Goal: Communication & Community: Answer question/provide support

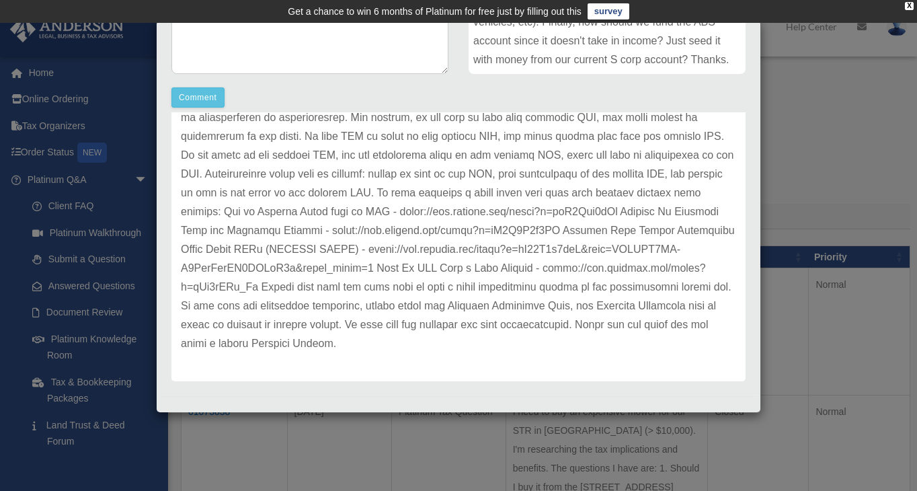
scroll to position [352, 0]
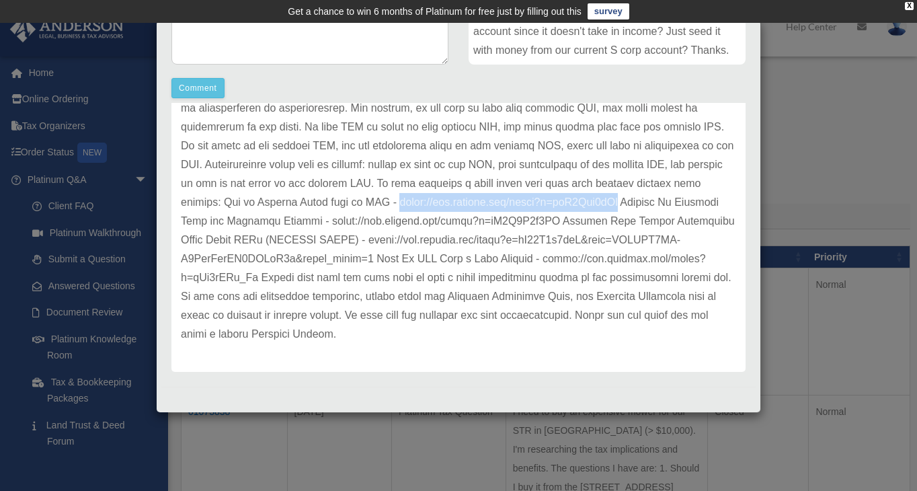
drag, startPoint x: 351, startPoint y: 203, endPoint x: 583, endPoint y: 201, distance: 231.2
click at [583, 201] on p at bounding box center [458, 164] width 555 height 357
copy p "https://www.youtube.com/watch?v=sfP5Whb7iHc"
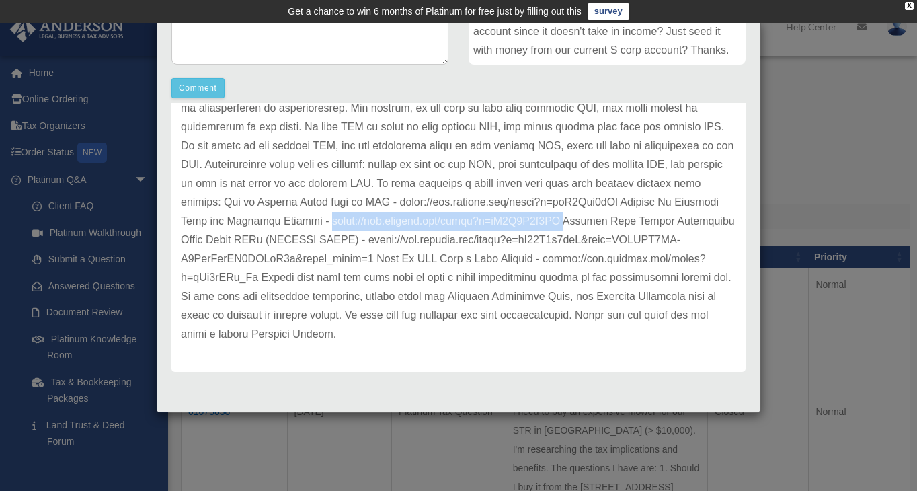
drag, startPoint x: 276, startPoint y: 222, endPoint x: 522, endPoint y: 218, distance: 246.0
click at [522, 218] on p at bounding box center [458, 164] width 555 height 357
copy p "https://www.youtube.com/watch?v=hX0O0C2y6AU"
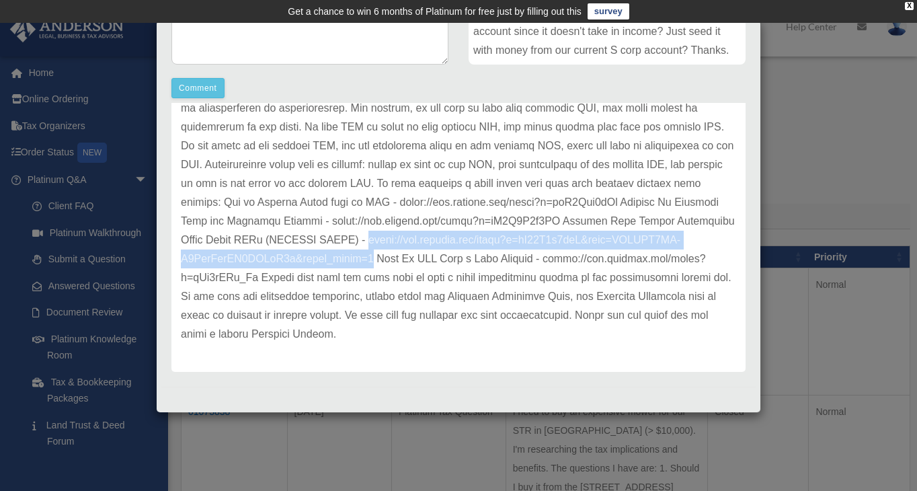
drag, startPoint x: 312, startPoint y: 241, endPoint x: 374, endPoint y: 266, distance: 67.5
click at [374, 266] on p at bounding box center [458, 164] width 555 height 357
copy p "https://www.youtube.com/watch?v=zN95E7y6tlU&list=RDCMUC5GX-U6VbvMkhSM1ONBiW8w&s…"
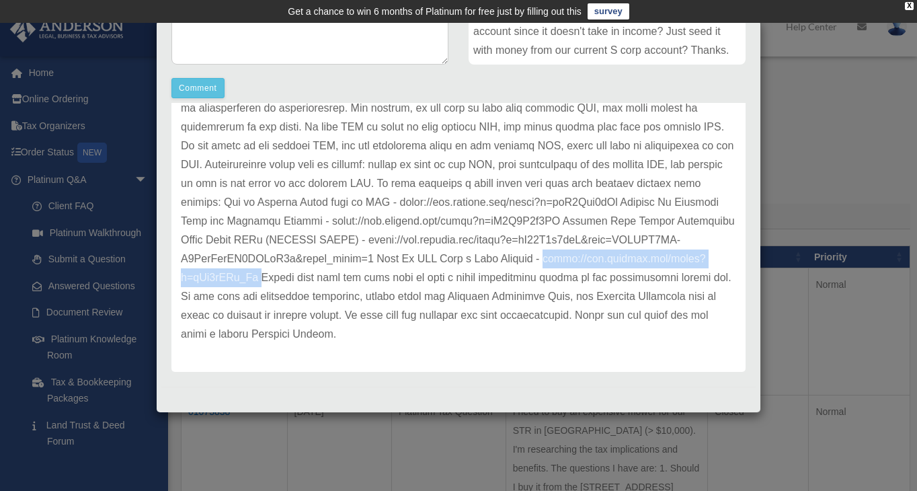
drag, startPoint x: 558, startPoint y: 259, endPoint x: 260, endPoint y: 281, distance: 299.2
click at [260, 281] on p at bounding box center [458, 164] width 555 height 357
copy p "https://www.youtube.com/watch?v=qPt0aJFh_Nc"
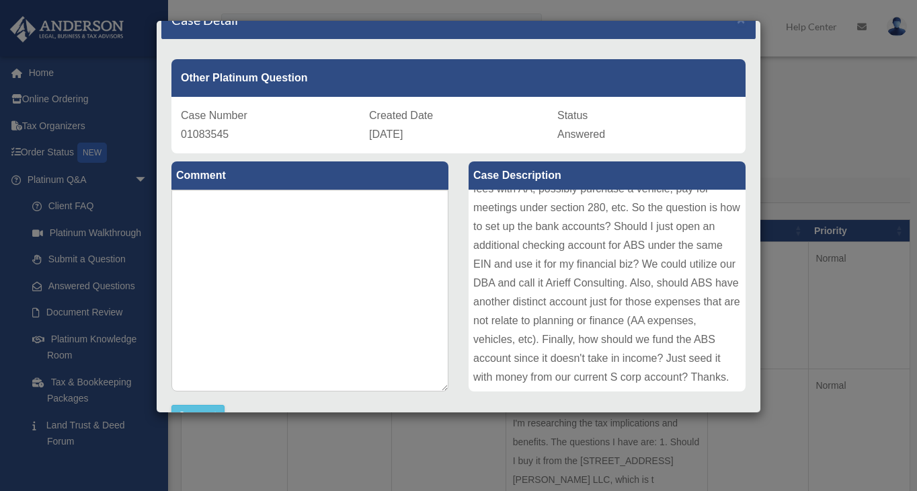
scroll to position [0, 0]
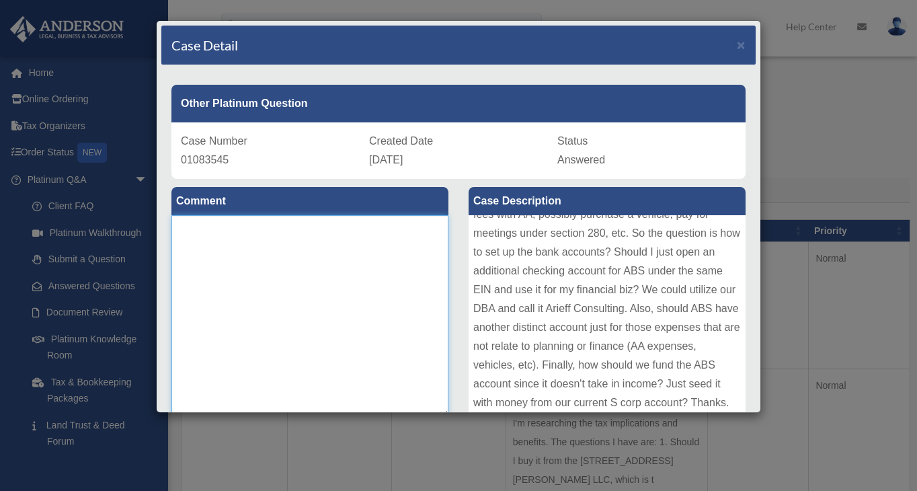
click at [272, 282] on textarea at bounding box center [309, 316] width 277 height 202
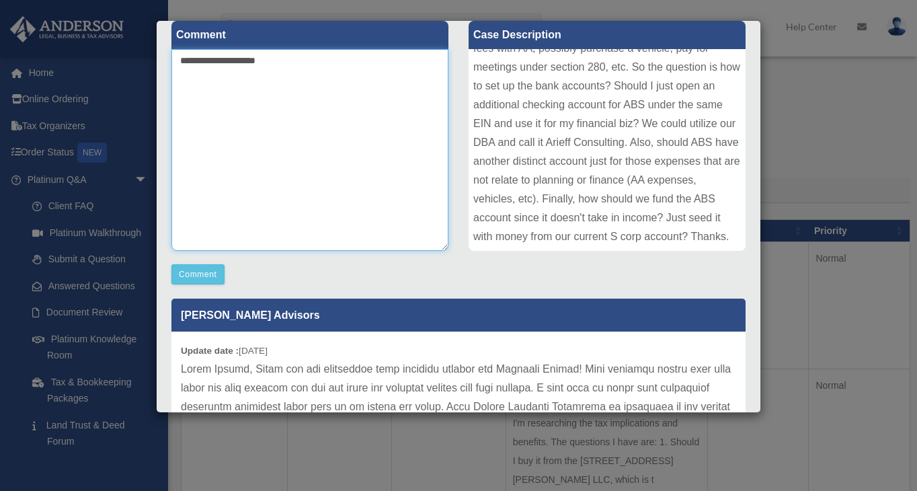
scroll to position [171, 0]
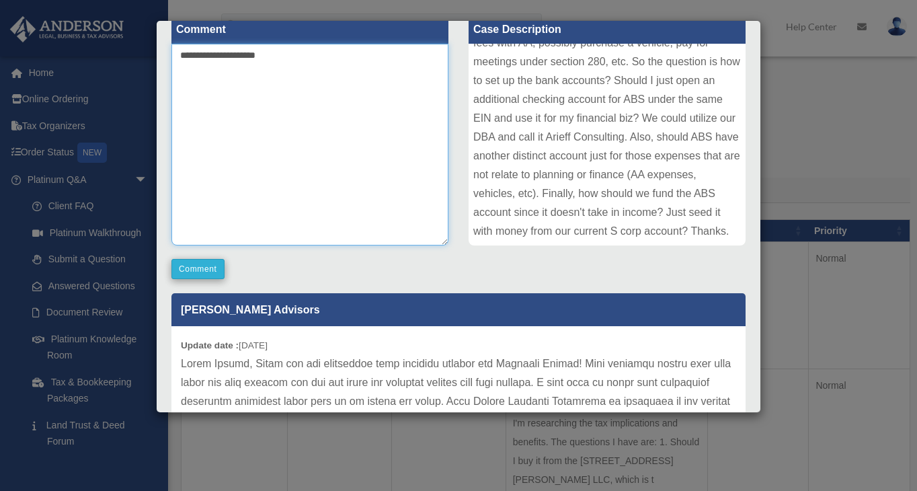
type textarea "**********"
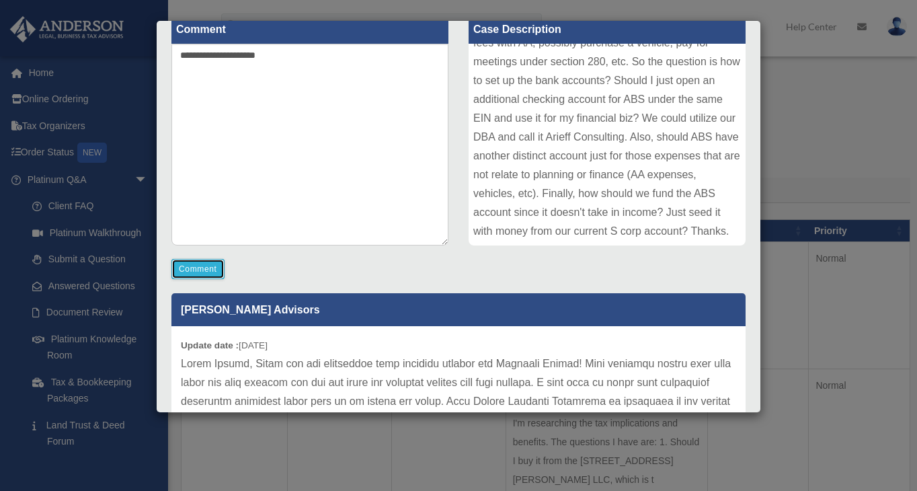
click at [186, 272] on button "Comment" at bounding box center [197, 269] width 53 height 20
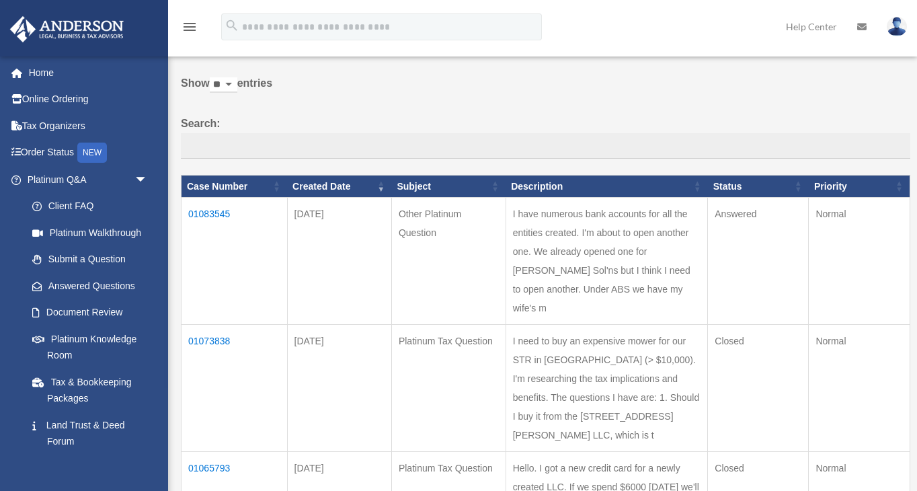
scroll to position [73, 0]
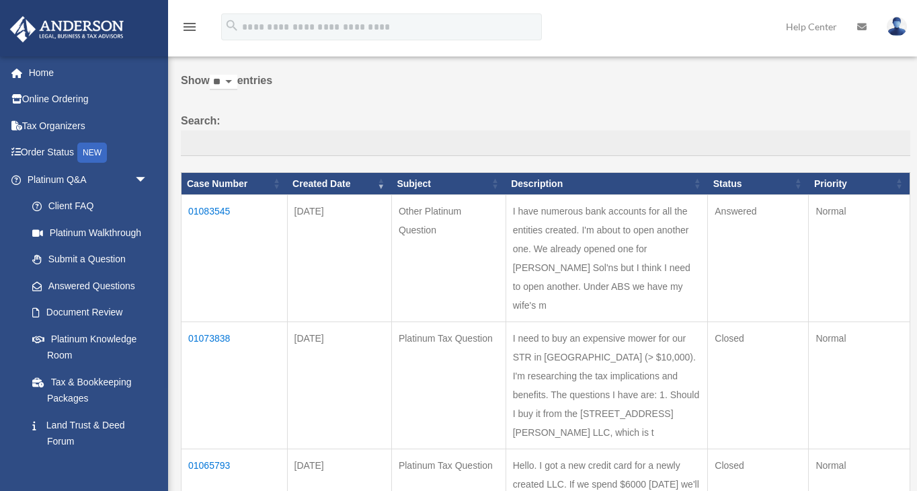
click at [220, 211] on td "01083545" at bounding box center [234, 258] width 106 height 127
click at [222, 208] on td "01083545" at bounding box center [234, 258] width 106 height 127
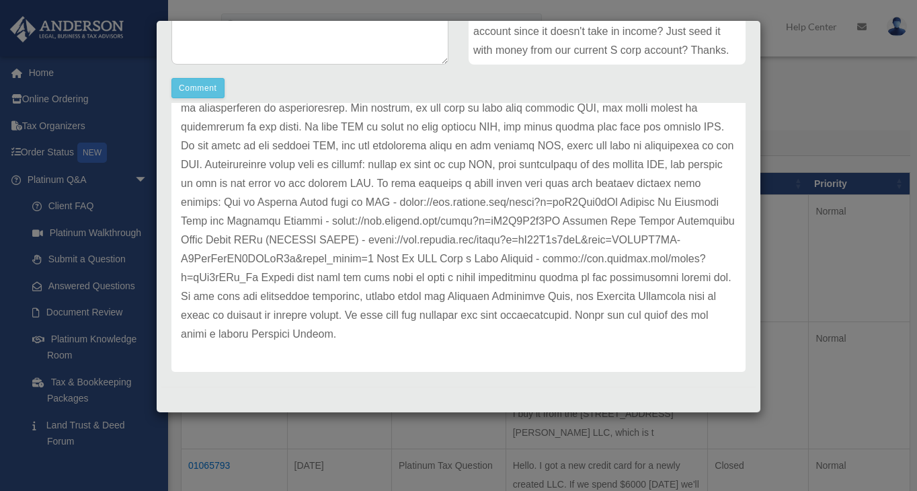
scroll to position [352, 0]
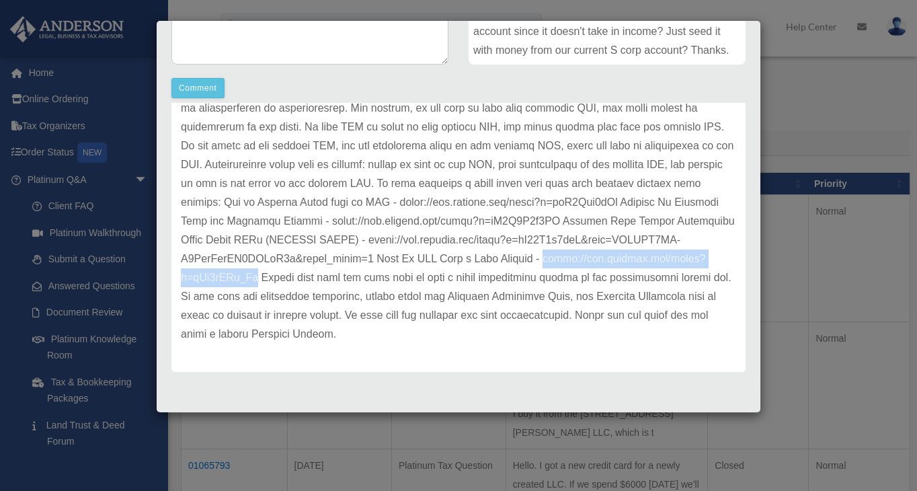
drag, startPoint x: 562, startPoint y: 259, endPoint x: 255, endPoint y: 286, distance: 307.6
click at [255, 286] on p at bounding box center [458, 164] width 555 height 357
copy p "https://www.youtube.com/watch?v=qPt0aJFh_Nc"
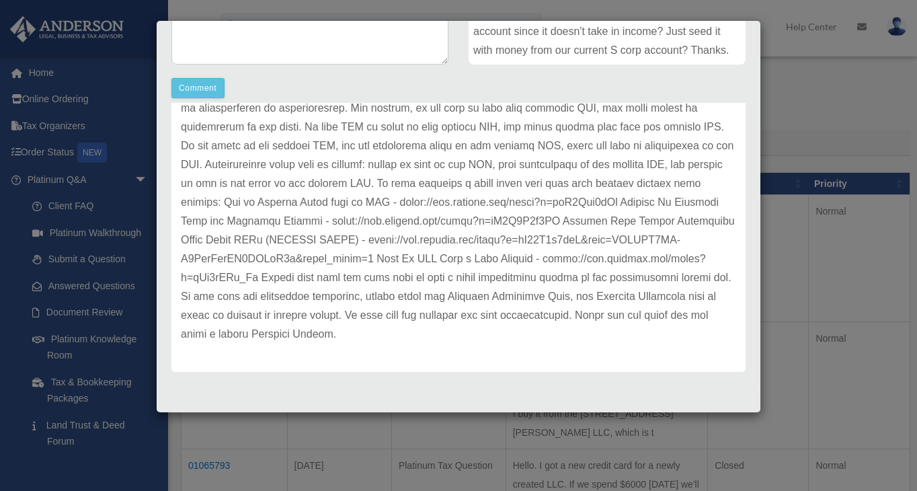
click at [98, 296] on div "Case Detail × Other Platinum Question Case Number 01083545 Created Date August …" at bounding box center [458, 245] width 917 height 491
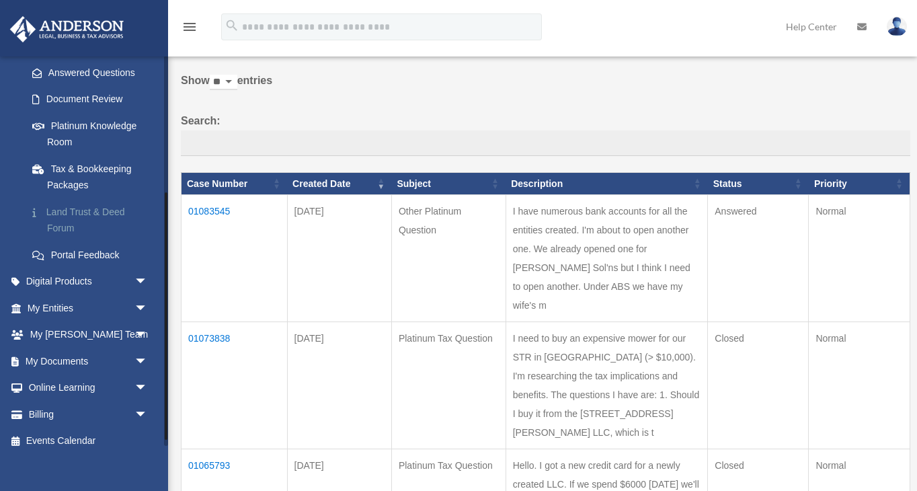
scroll to position [224, 0]
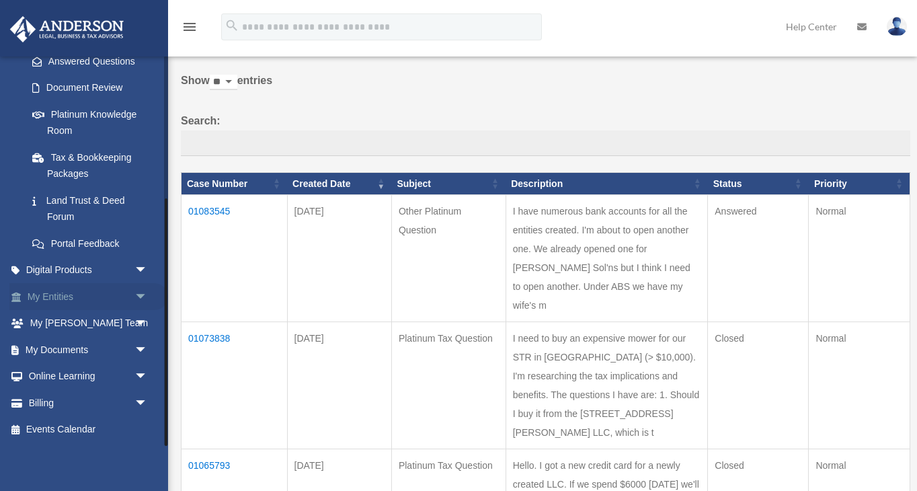
click at [151, 294] on span "arrow_drop_down" at bounding box center [147, 297] width 27 height 28
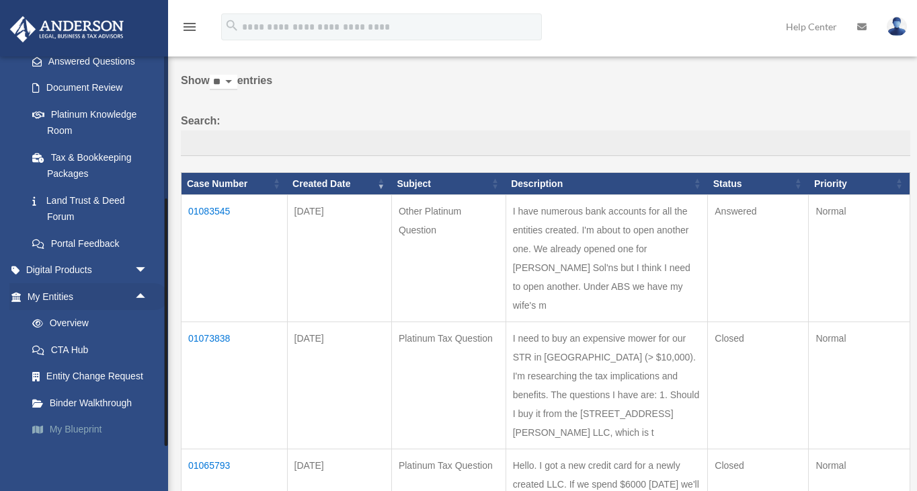
click at [83, 423] on link "My Blueprint" at bounding box center [93, 429] width 149 height 27
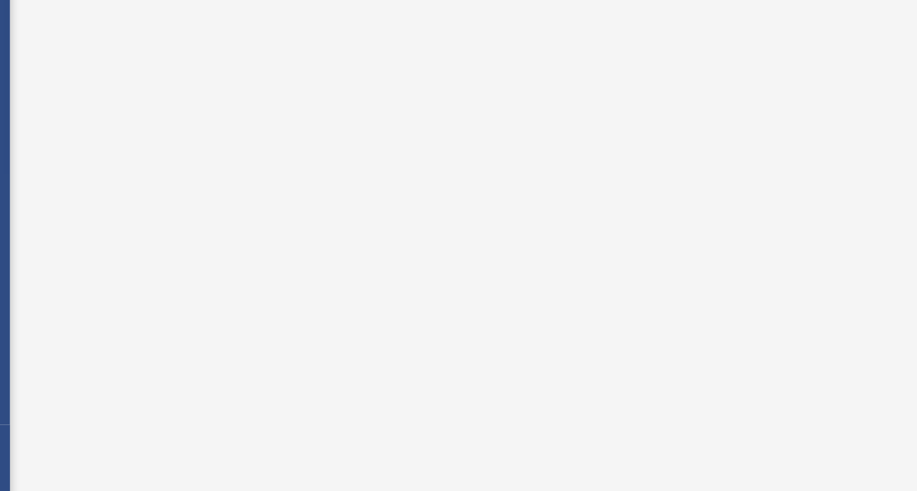
scroll to position [73, 0]
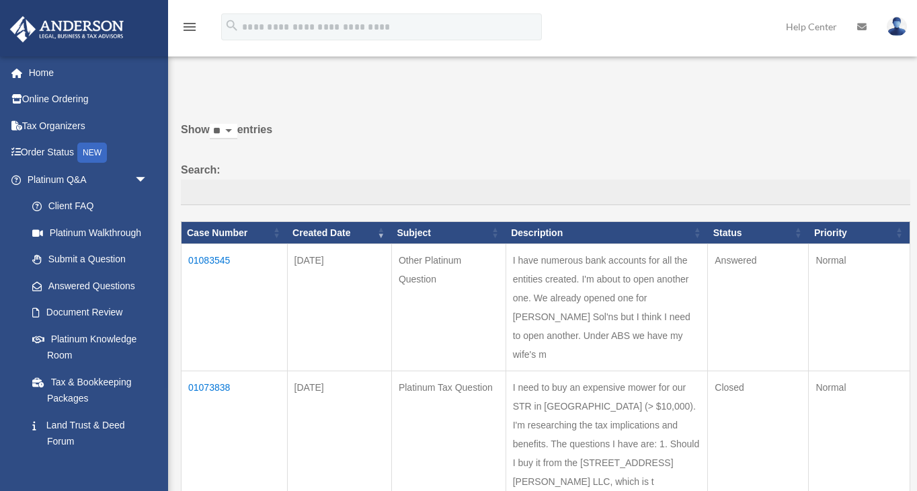
scroll to position [27, 0]
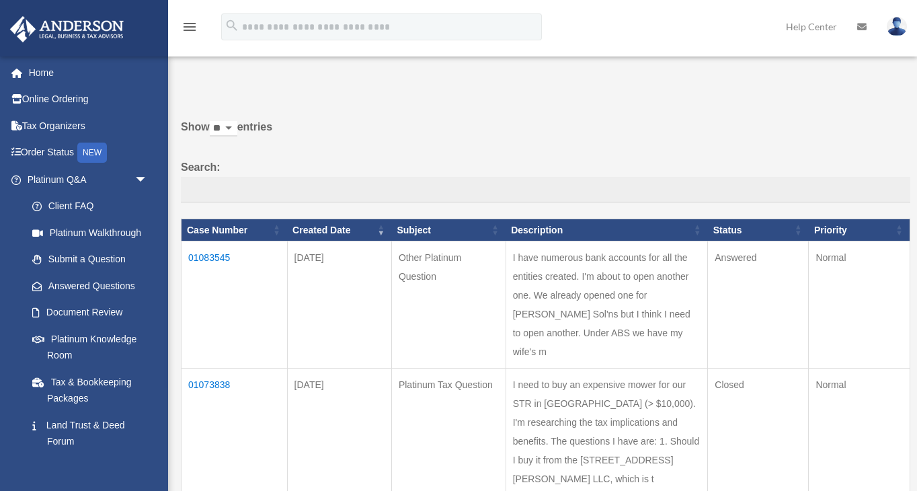
click at [224, 259] on td "01083545" at bounding box center [234, 304] width 106 height 127
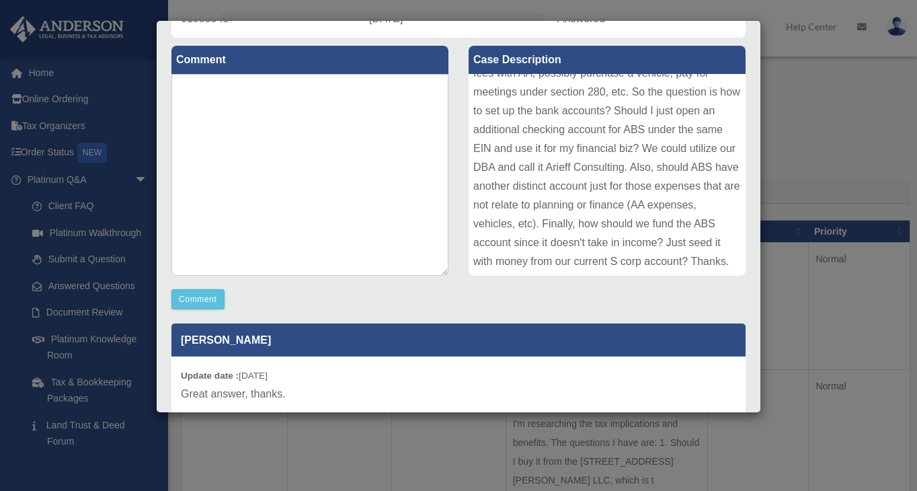
scroll to position [146, 0]
